Goal: Check status

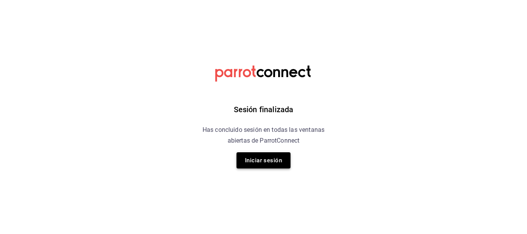
click at [265, 163] on button "Iniciar sesión" at bounding box center [264, 160] width 54 height 16
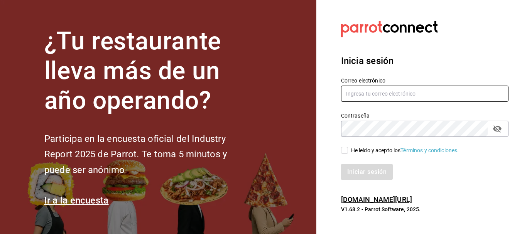
click at [376, 94] on input "text" at bounding box center [424, 94] width 167 height 16
type input "karlatogo111@gmail.com"
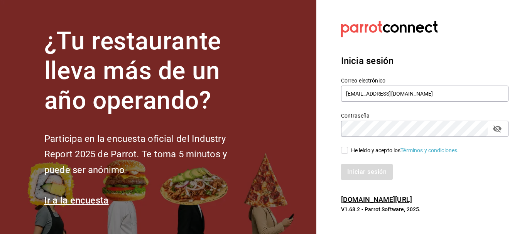
click at [344, 147] on label "He leído y acepto los Términos y condiciones." at bounding box center [400, 151] width 118 height 8
click at [344, 147] on input "He leído y acepto los Términos y condiciones." at bounding box center [344, 150] width 7 height 7
checkbox input "true"
click at [357, 162] on div "Iniciar sesión" at bounding box center [420, 167] width 177 height 25
click at [356, 168] on button "Iniciar sesión" at bounding box center [367, 172] width 52 height 16
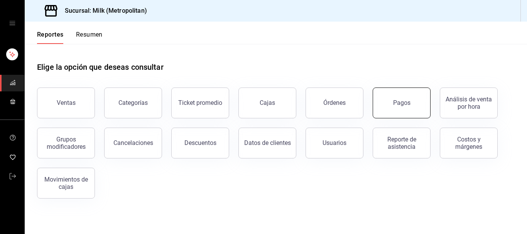
click at [394, 101] on div "Pagos" at bounding box center [401, 102] width 17 height 7
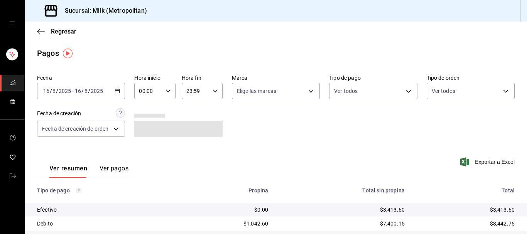
scroll to position [79, 0]
